Goal: Task Accomplishment & Management: Manage account settings

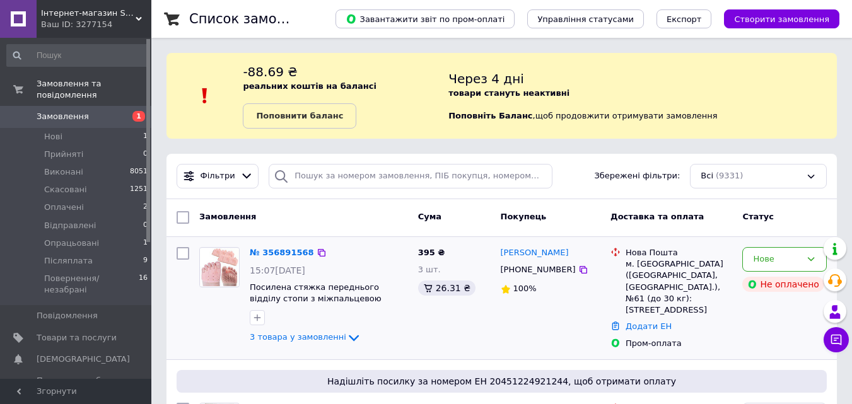
click at [224, 270] on img at bounding box center [219, 267] width 39 height 38
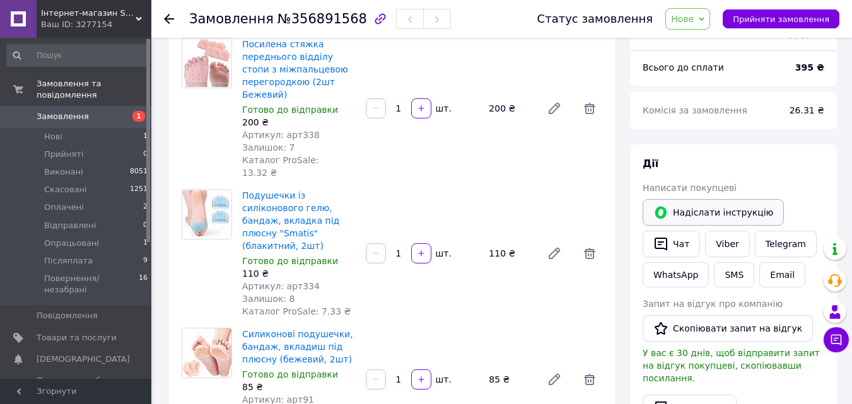
scroll to position [126, 0]
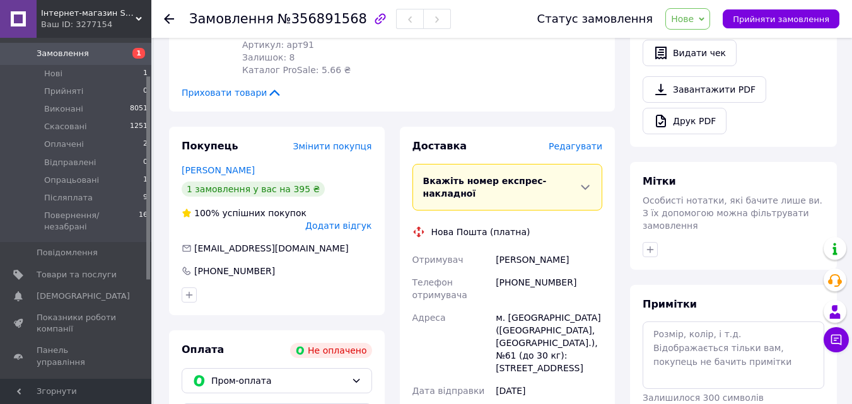
scroll to position [504, 0]
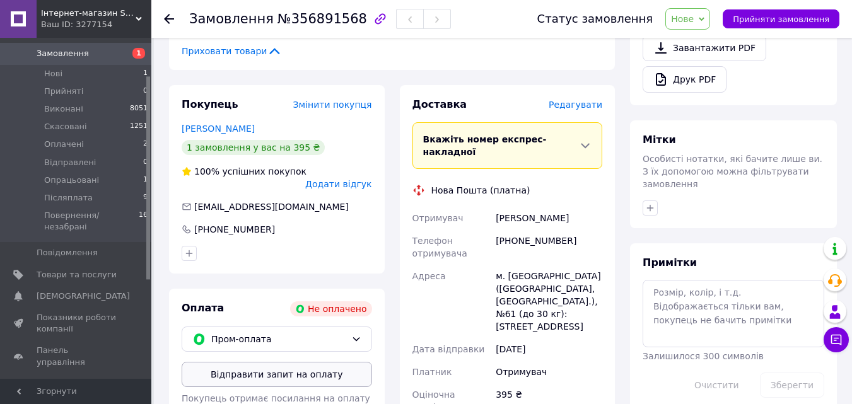
click at [298, 362] on button "Відправити запит на оплату" at bounding box center [277, 374] width 190 height 25
click at [207, 124] on link "[PERSON_NAME]" at bounding box center [218, 129] width 73 height 10
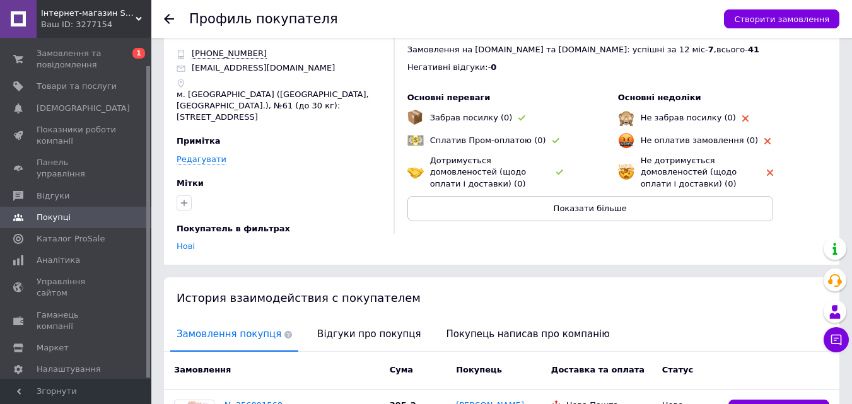
scroll to position [63, 0]
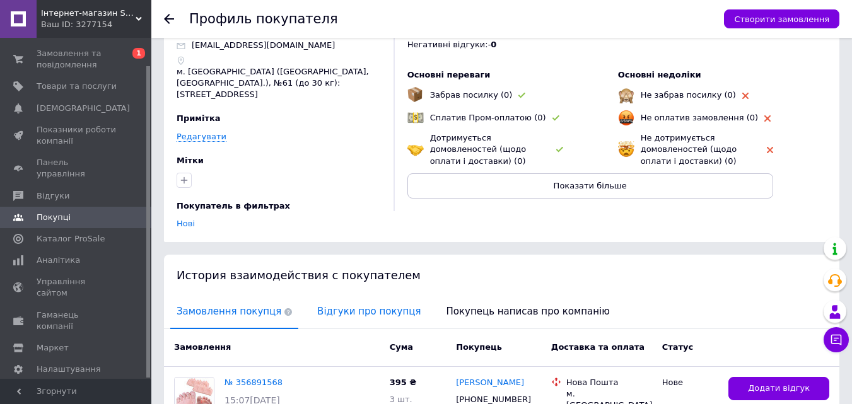
click at [374, 307] on span "Відгуки про покупця" at bounding box center [369, 312] width 116 height 32
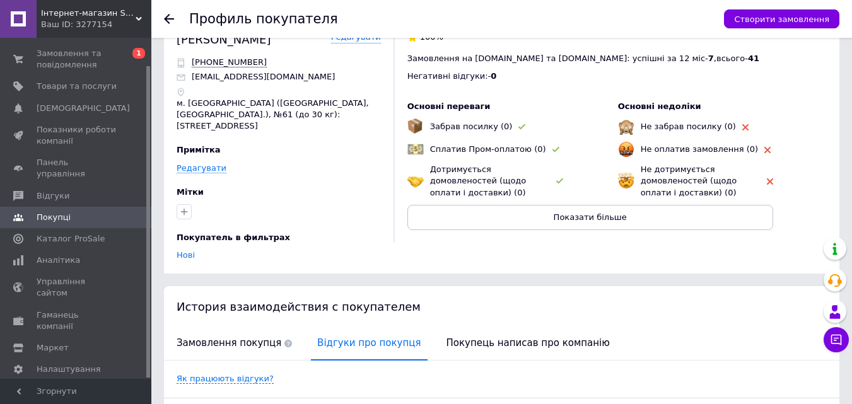
scroll to position [0, 0]
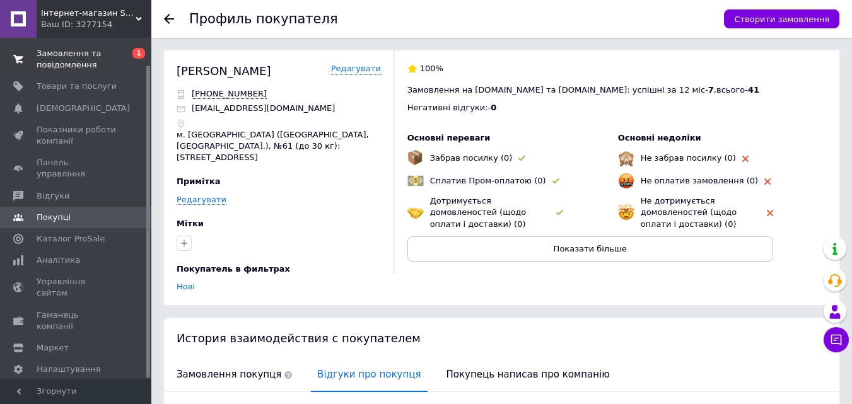
click at [72, 66] on span "Замовлення та повідомлення" at bounding box center [77, 59] width 80 height 23
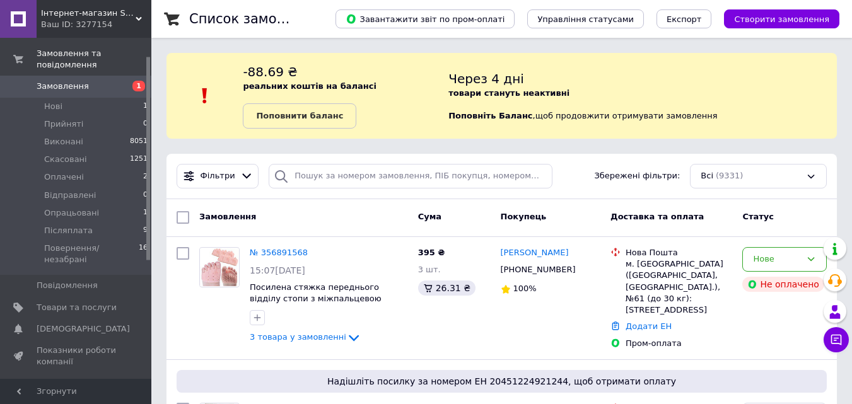
click at [93, 81] on span "Замовлення" at bounding box center [77, 86] width 80 height 11
click at [90, 222] on li "Післяплата 9" at bounding box center [77, 231] width 155 height 18
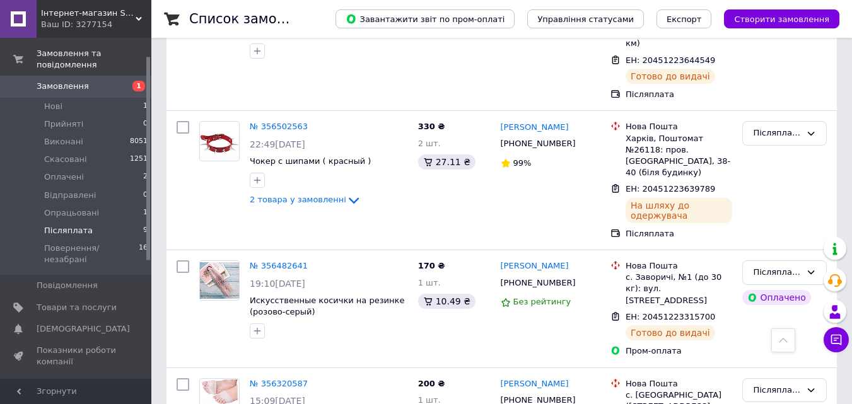
scroll to position [994, 0]
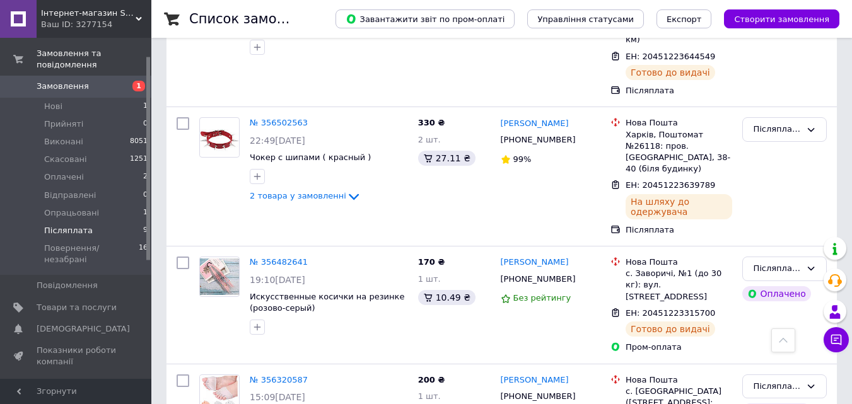
click at [84, 81] on span "Замовлення" at bounding box center [77, 86] width 80 height 11
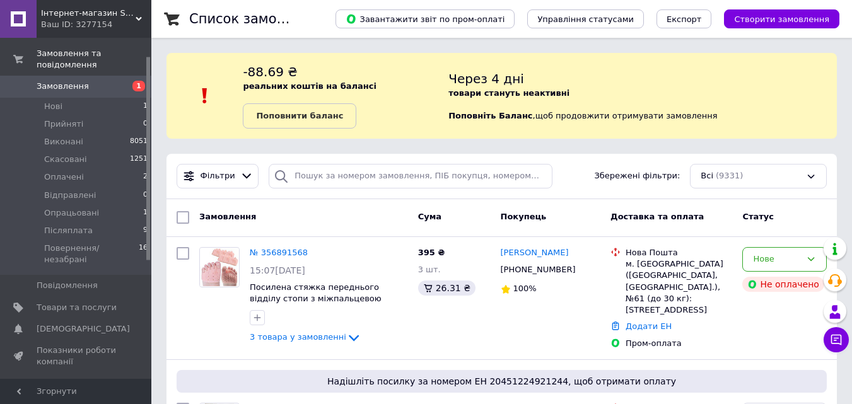
click at [84, 81] on span "Замовлення" at bounding box center [77, 86] width 80 height 11
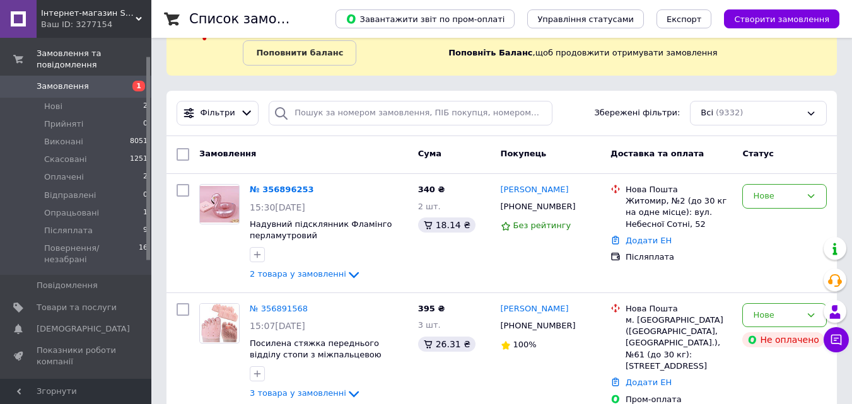
scroll to position [126, 0]
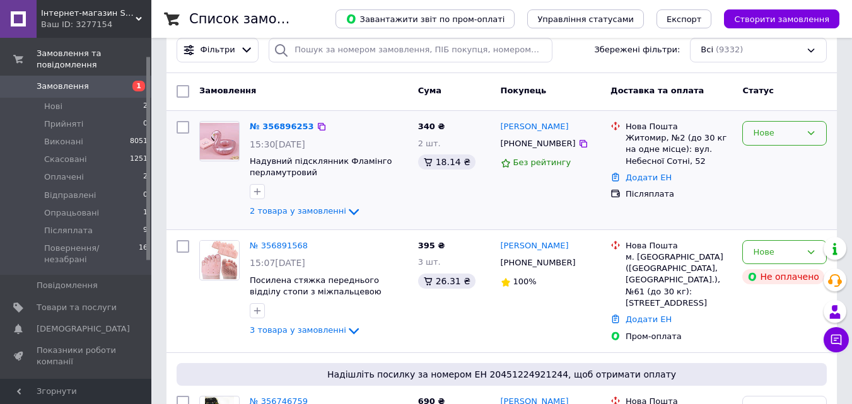
click at [787, 136] on div "Нове" at bounding box center [777, 133] width 48 height 13
click at [782, 160] on li "Прийнято" at bounding box center [784, 159] width 83 height 23
click at [230, 138] on img at bounding box center [219, 141] width 39 height 37
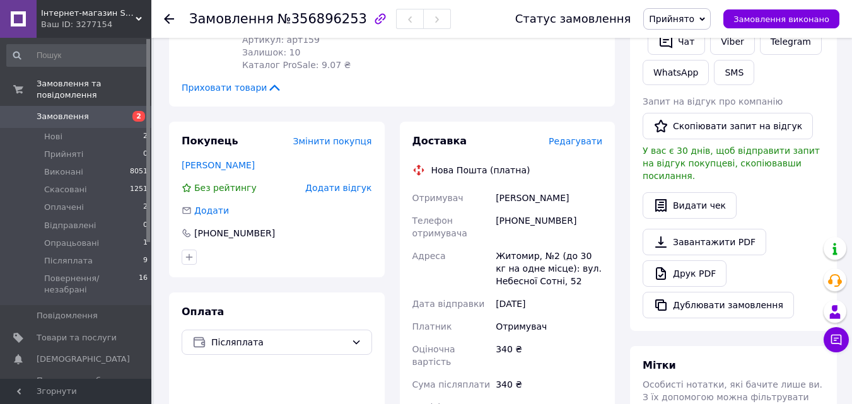
scroll to position [315, 0]
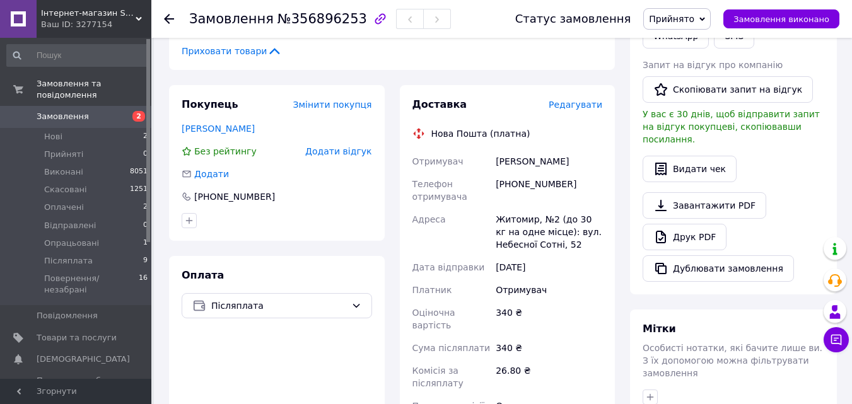
click at [706, 18] on span "Прийнято" at bounding box center [676, 18] width 67 height 21
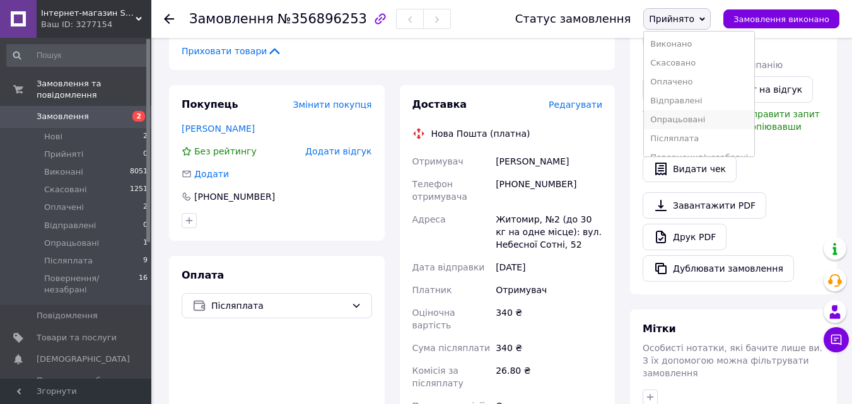
click at [712, 119] on li "Опрацьовані" at bounding box center [699, 119] width 110 height 19
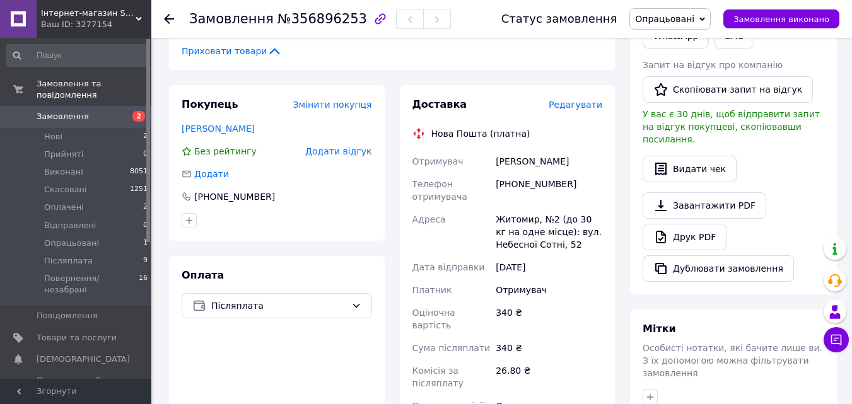
click at [579, 100] on span "Редагувати" at bounding box center [576, 105] width 54 height 10
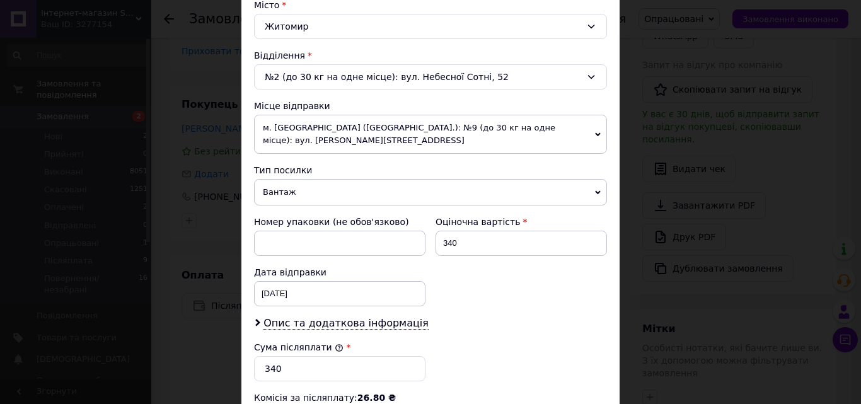
scroll to position [378, 0]
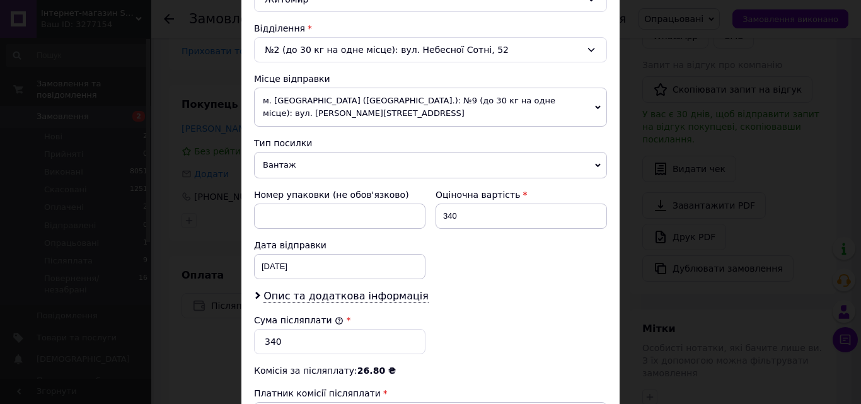
click at [313, 165] on span "Вантаж" at bounding box center [430, 165] width 353 height 26
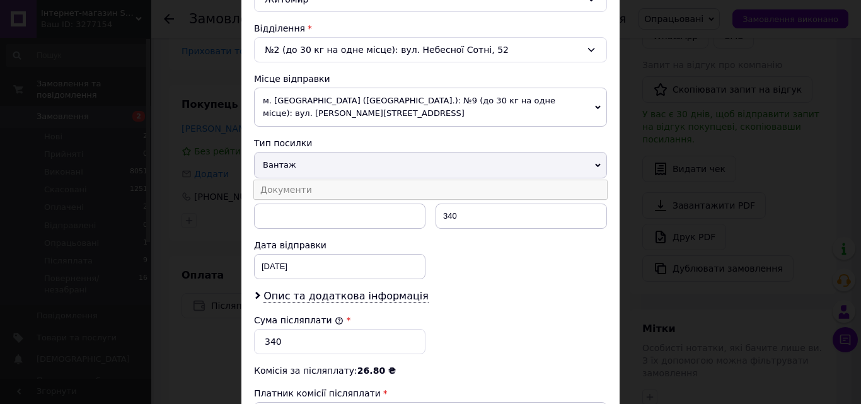
click at [302, 193] on li "Документи" at bounding box center [430, 189] width 353 height 19
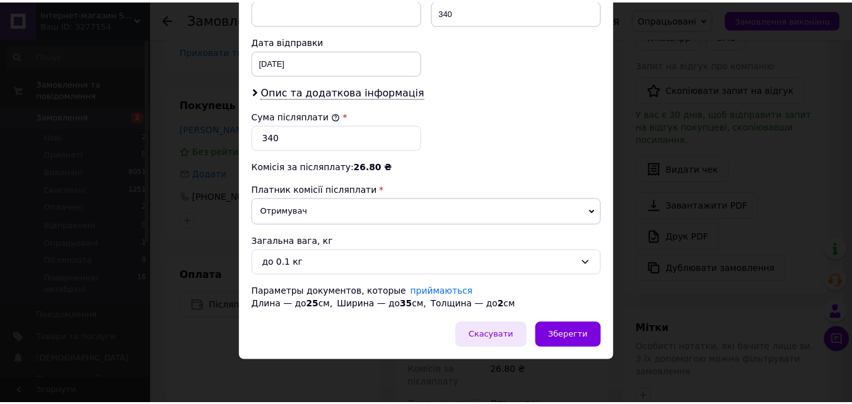
scroll to position [583, 0]
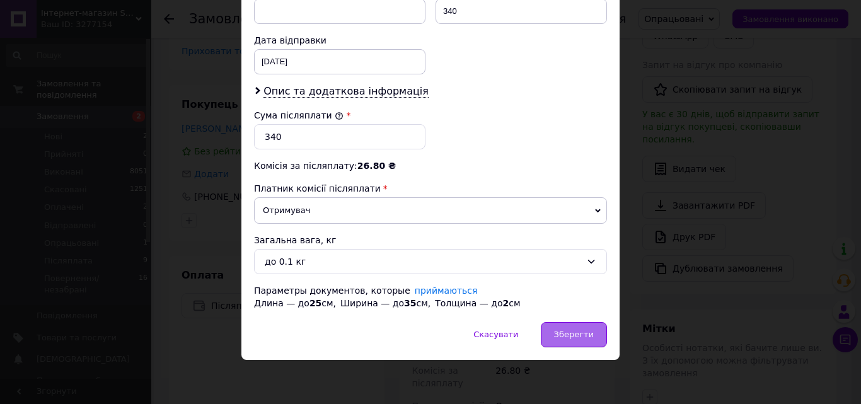
click at [572, 344] on div "Зберегти" at bounding box center [574, 334] width 66 height 25
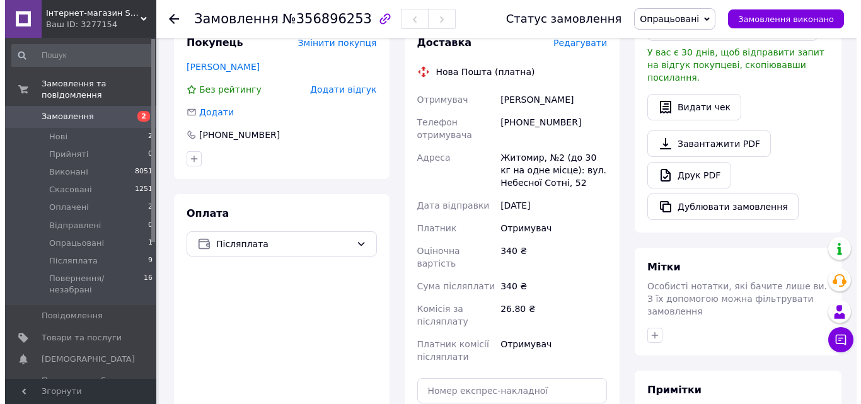
scroll to position [315, 0]
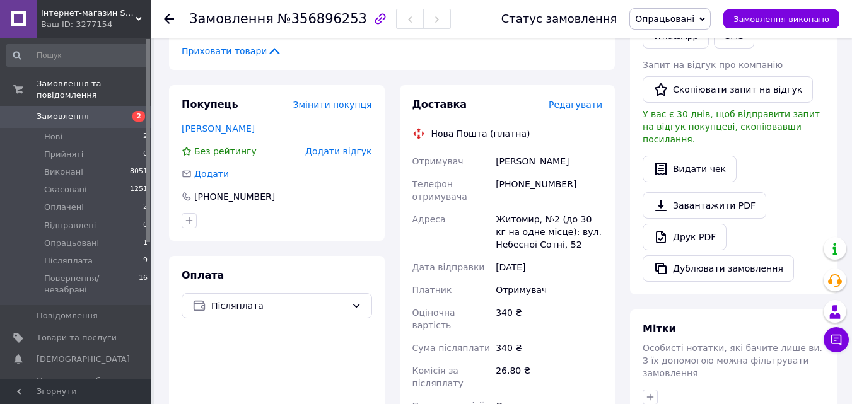
click at [567, 100] on span "Редагувати" at bounding box center [576, 105] width 54 height 10
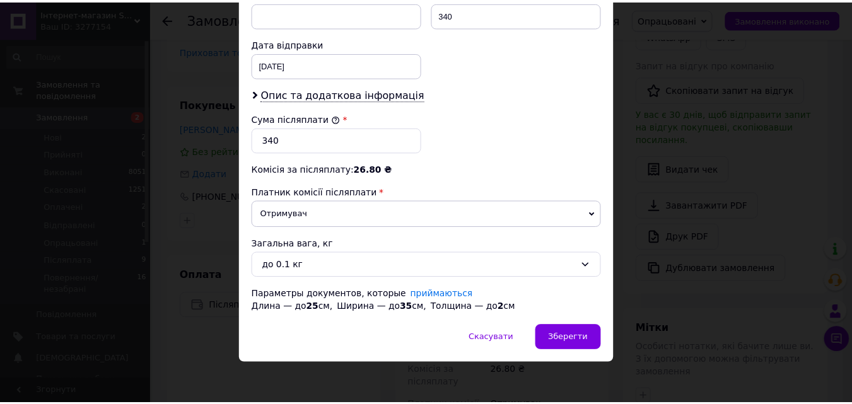
scroll to position [583, 0]
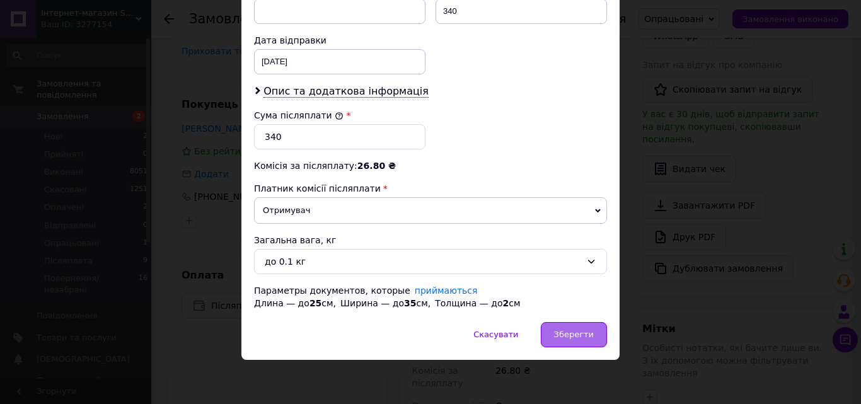
click at [584, 343] on div "Зберегти" at bounding box center [574, 334] width 66 height 25
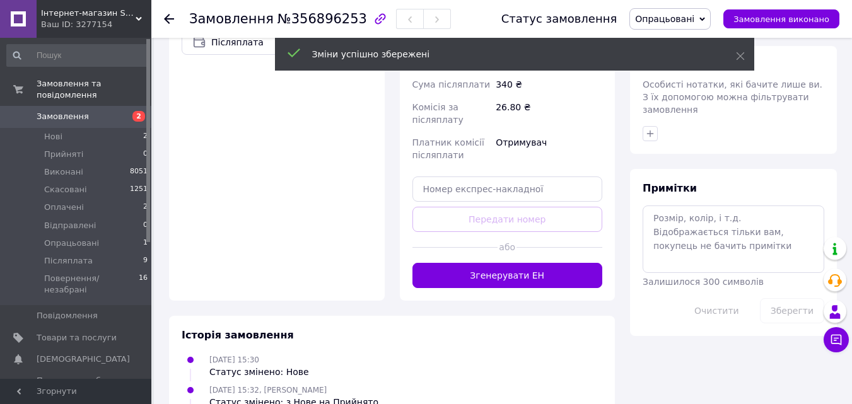
scroll to position [630, 0]
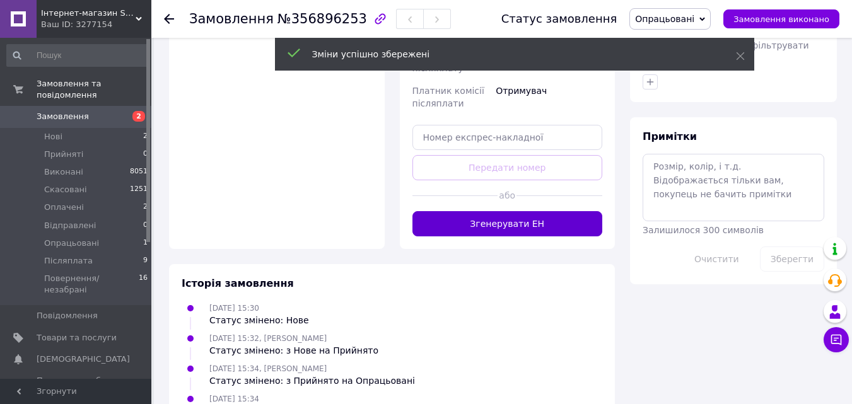
click at [551, 211] on button "Згенерувати ЕН" at bounding box center [507, 223] width 190 height 25
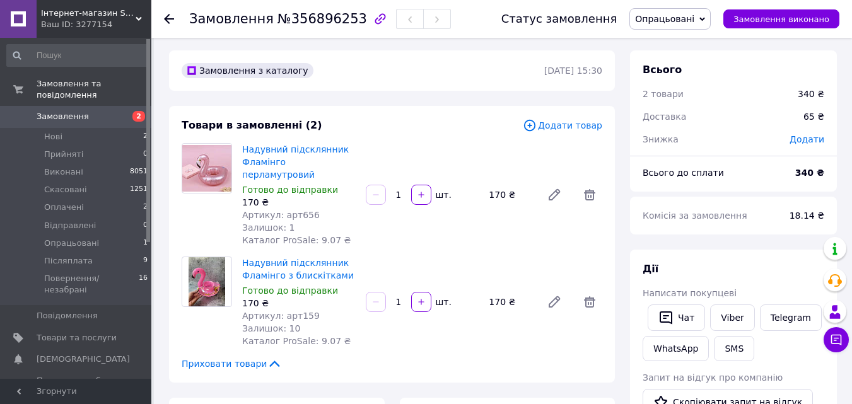
scroll to position [0, 0]
